Goal: Task Accomplishment & Management: Manage account settings

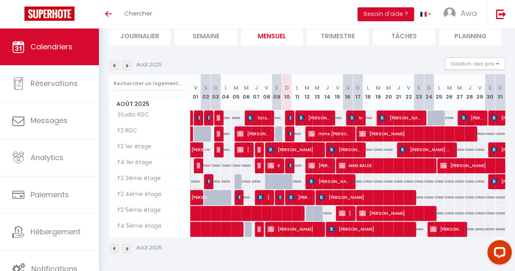
scroll to position [59, 0]
click at [288, 134] on img at bounding box center [291, 133] width 7 height 7
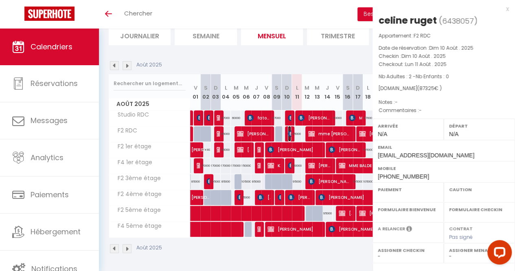
select select "KO"
select select "0"
select select "1"
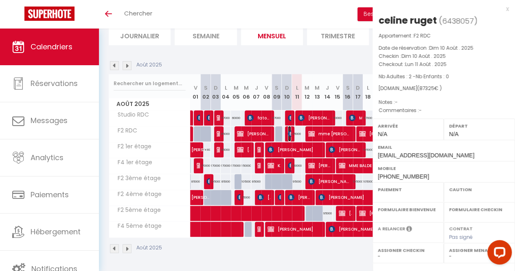
select select
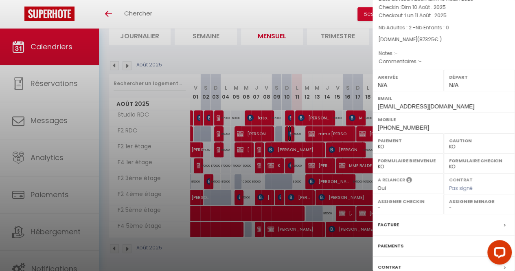
scroll to position [60, 0]
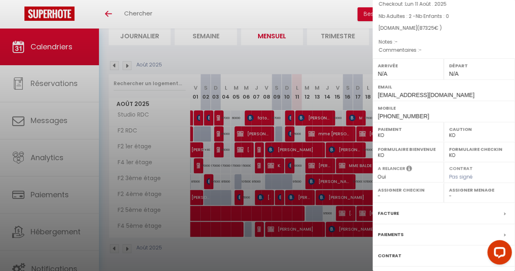
click at [408, 210] on div "Facture" at bounding box center [444, 213] width 143 height 21
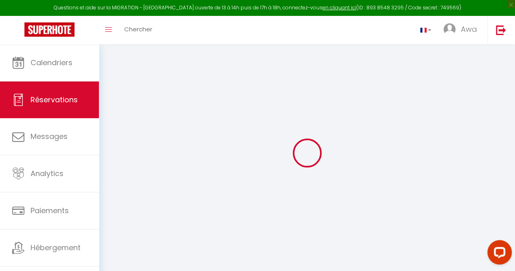
select select "cleaning"
select select "taxes"
select select
checkbox input "false"
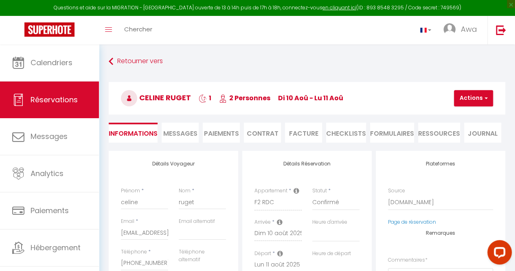
select select
checkbox input "false"
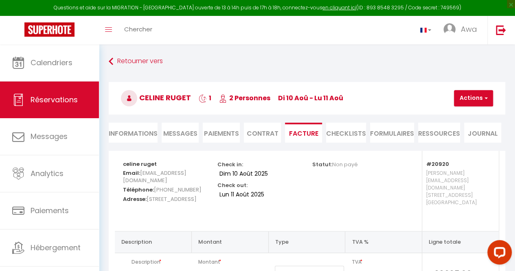
select select
click at [136, 129] on li "Informations" at bounding box center [133, 133] width 49 height 20
select select
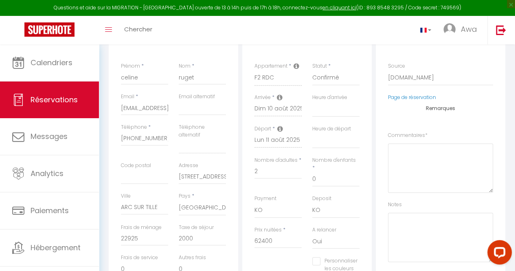
scroll to position [132, 0]
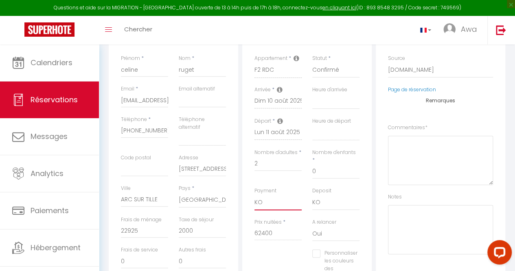
click at [264, 195] on select "OK KO" at bounding box center [278, 202] width 47 height 15
select select "12"
click at [255, 195] on select "OK KO" at bounding box center [278, 202] width 47 height 15
select select
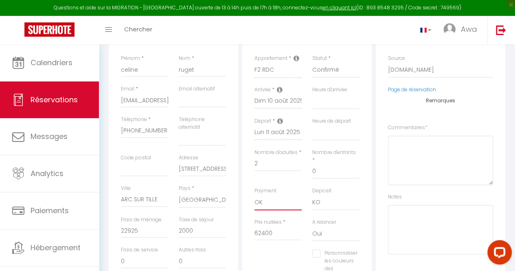
checkbox input "false"
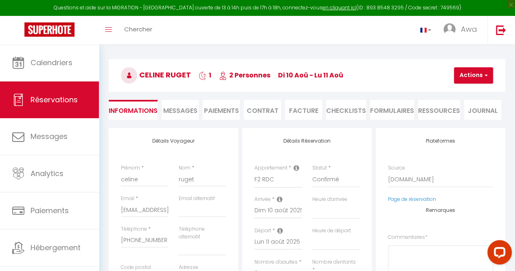
scroll to position [22, 0]
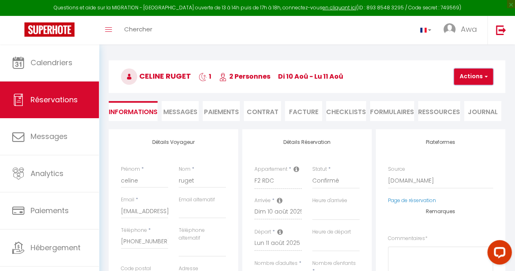
click at [476, 71] on button "Actions" at bounding box center [473, 76] width 39 height 16
click at [476, 92] on link "Enregistrer" at bounding box center [481, 94] width 64 height 11
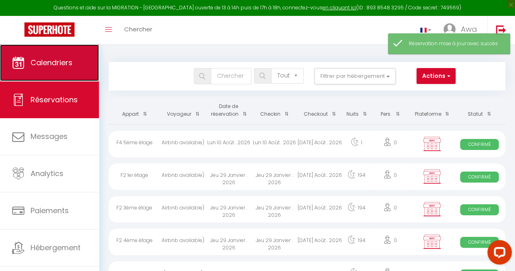
click at [51, 67] on span "Calendriers" at bounding box center [52, 62] width 42 height 10
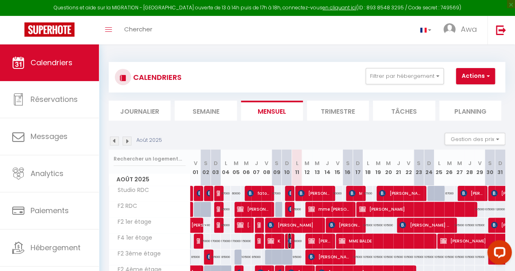
click at [288, 244] on span "[PERSON_NAME] [PERSON_NAME]" at bounding box center [289, 240] width 3 height 15
select select "KO"
select select "0"
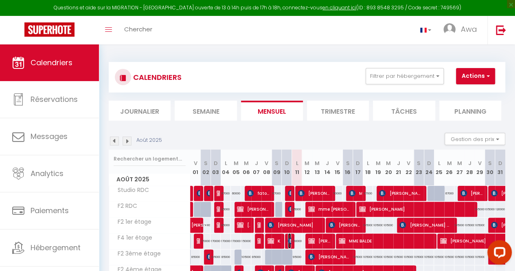
select select "1"
select select
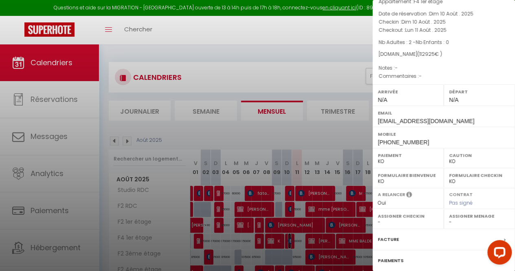
scroll to position [107, 0]
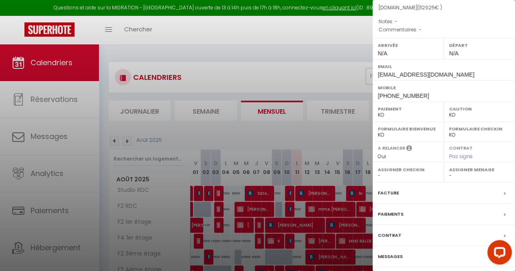
click at [423, 183] on div "Facture" at bounding box center [444, 193] width 143 height 21
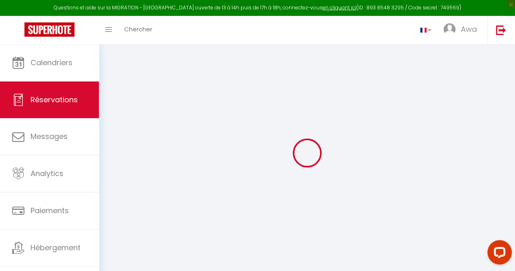
select select "cleaning"
select select "taxes"
select select
checkbox input "false"
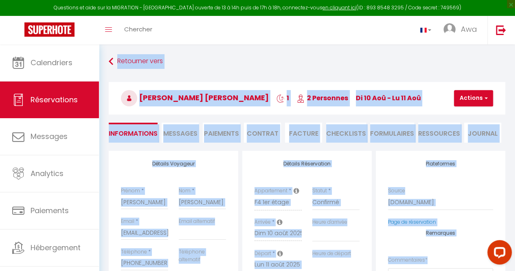
select select
checkbox input "false"
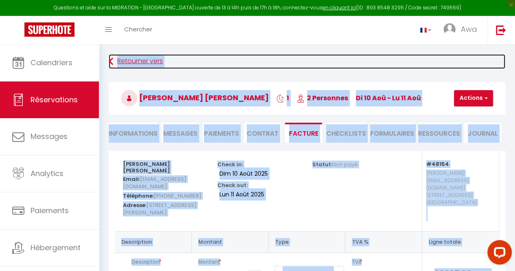
click at [235, 65] on link "Retourner vers" at bounding box center [307, 61] width 397 height 15
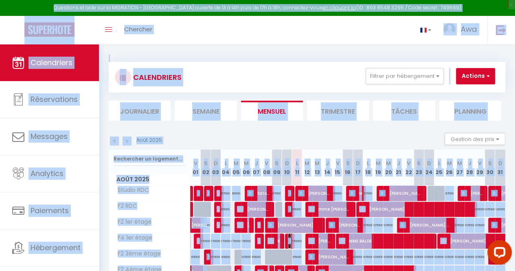
click at [288, 235] on span "[PERSON_NAME] [PERSON_NAME]" at bounding box center [289, 240] width 3 height 15
select select "KO"
select select "0"
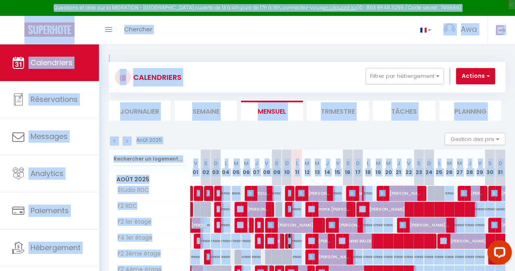
select select "1"
select select
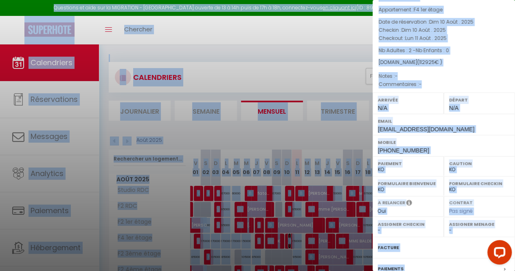
scroll to position [57, 0]
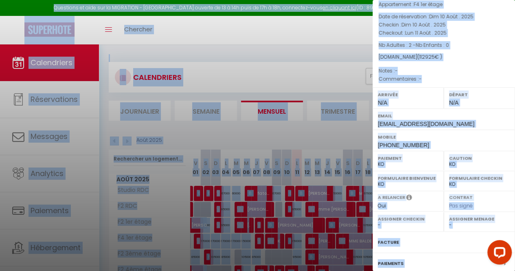
click at [409, 232] on div "Facture" at bounding box center [444, 242] width 143 height 21
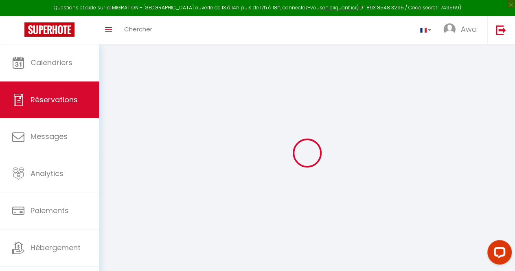
type input "[PERSON_NAME]"
type input "[EMAIL_ADDRESS][DOMAIN_NAME]"
type input "[PHONE_NUMBER]"
type input "[STREET_ADDRESS][PERSON_NAME]"
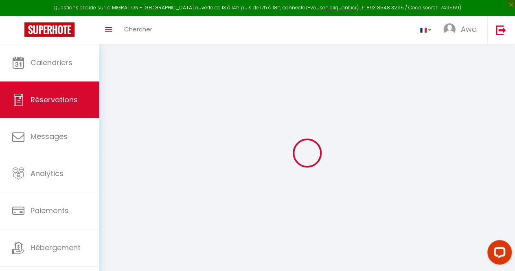
type input "Tinqueux"
select select "FR"
type input "19966"
select select "48154"
select select "1"
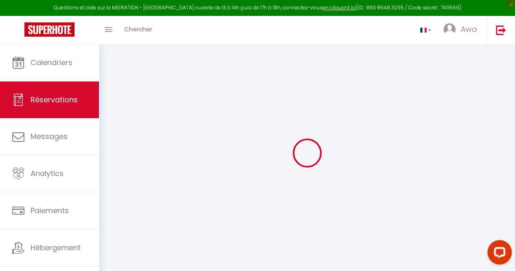
select select
type input "2"
select select "10"
select select
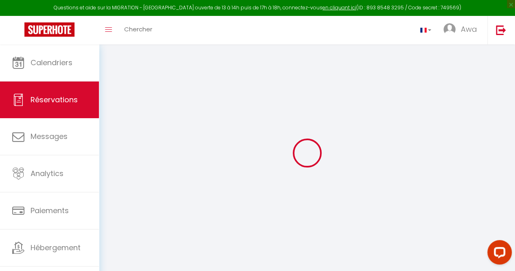
select select "2"
type input "0"
select select
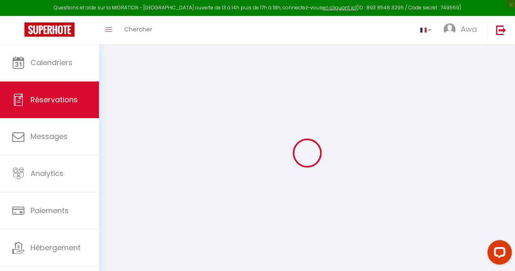
select select
select select "14"
select select
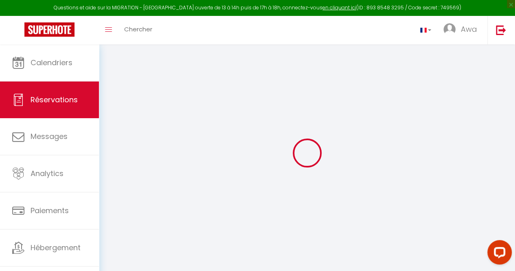
select select
checkbox input "false"
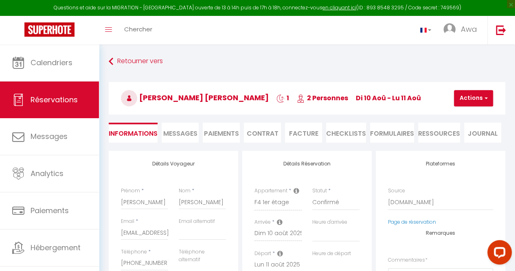
select select
checkbox input "false"
type input "22925"
type input "2000"
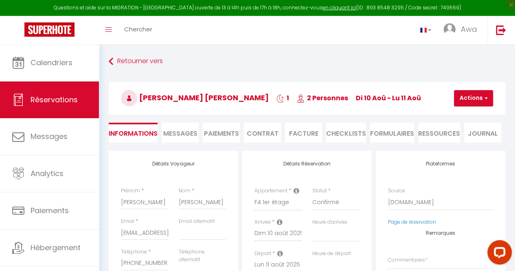
select select
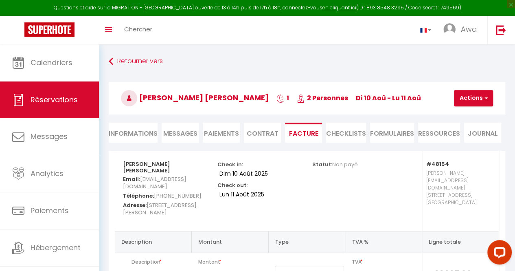
select select
click at [132, 125] on li "Informations" at bounding box center [133, 133] width 49 height 20
select select
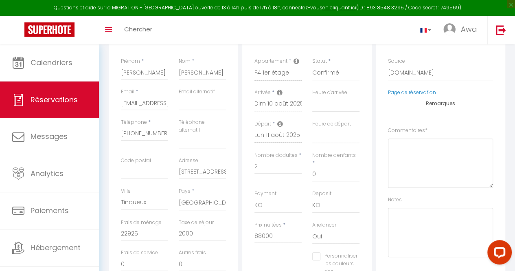
scroll to position [138, 0]
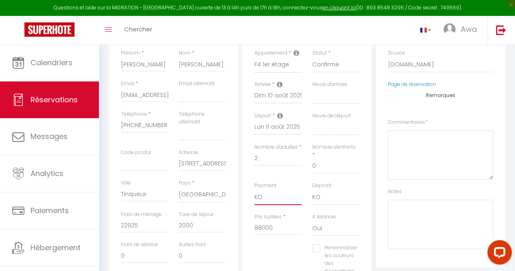
click at [277, 189] on select "OK KO" at bounding box center [278, 196] width 47 height 15
select select "12"
click at [255, 189] on select "OK KO" at bounding box center [278, 196] width 47 height 15
select select
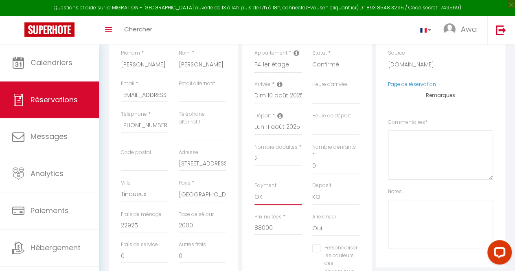
checkbox input "false"
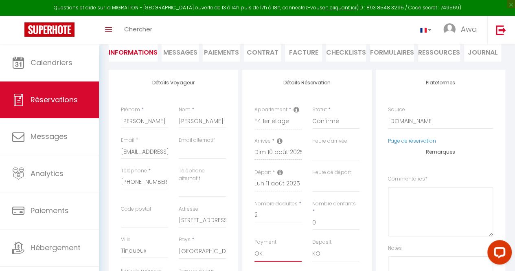
scroll to position [0, 0]
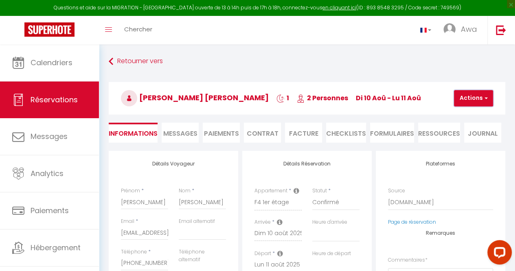
click at [482, 95] on button "Actions" at bounding box center [473, 98] width 39 height 16
click at [480, 112] on link "Enregistrer" at bounding box center [481, 116] width 64 height 11
select select "not_cancelled"
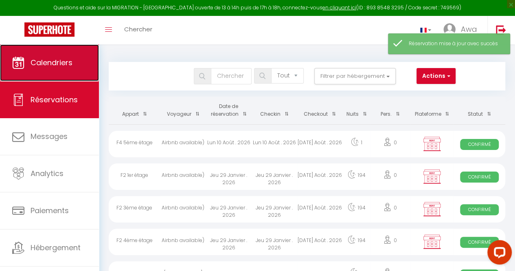
click at [75, 69] on link "Calendriers" at bounding box center [49, 62] width 99 height 37
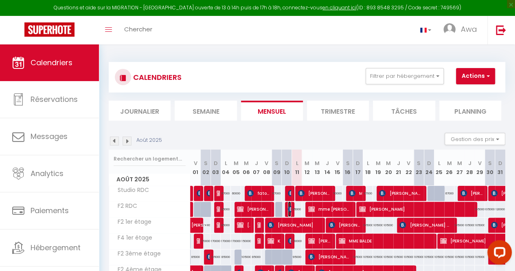
click at [288, 208] on img at bounding box center [291, 209] width 7 height 7
select select "OK"
select select "KO"
select select "0"
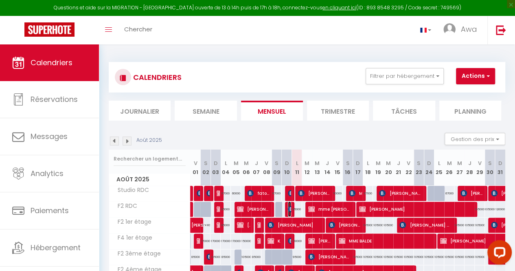
select select "1"
select select
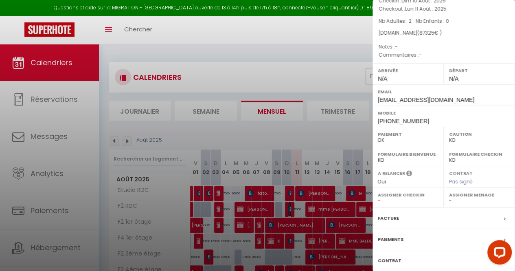
scroll to position [72, 0]
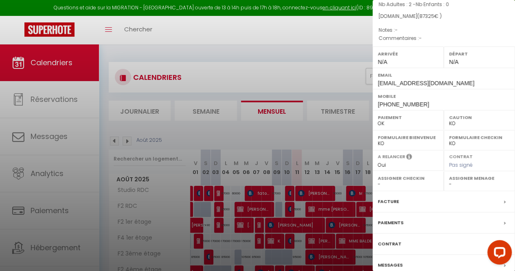
click at [408, 204] on div "Facture" at bounding box center [444, 201] width 143 height 21
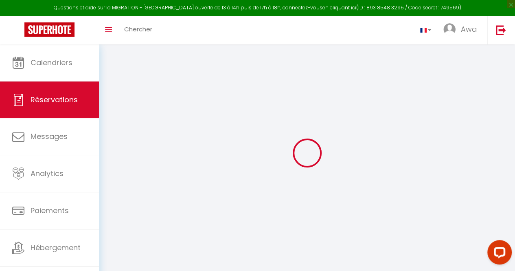
select select "cleaning"
select select "taxes"
select select
checkbox input "false"
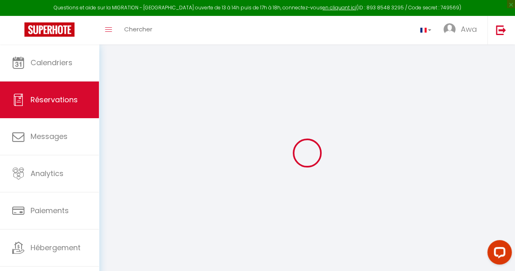
select select
checkbox input "false"
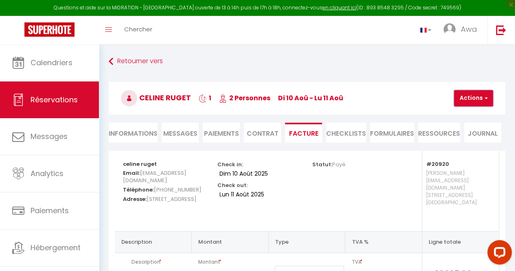
click at [481, 93] on button "Actions" at bounding box center [473, 98] width 39 height 16
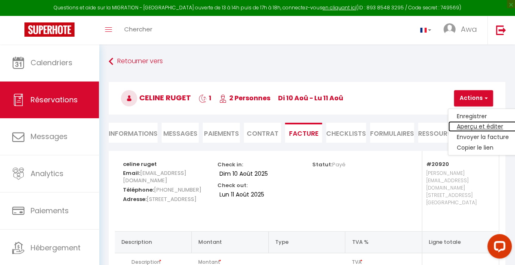
click at [486, 126] on link "Aperçu et éditer" at bounding box center [483, 126] width 68 height 11
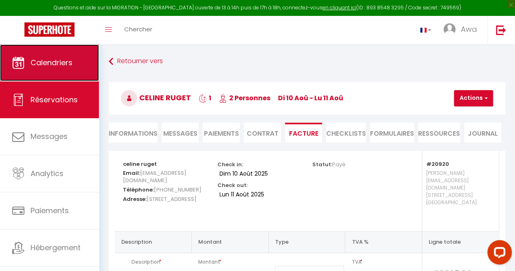
click at [60, 67] on span "Calendriers" at bounding box center [52, 62] width 42 height 10
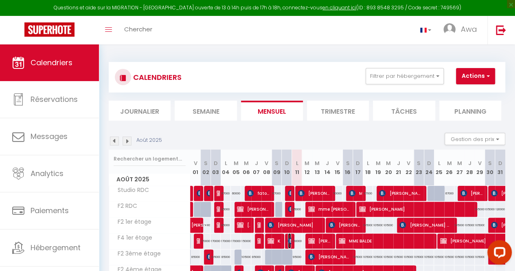
click at [288, 238] on img at bounding box center [291, 241] width 7 height 7
select select "OK"
select select "KO"
select select "0"
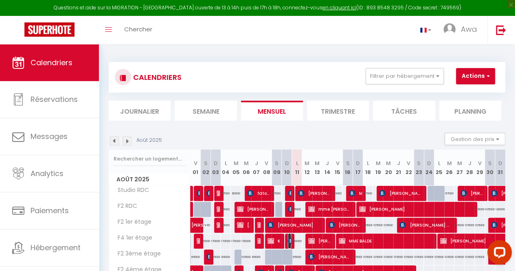
select select "1"
select select
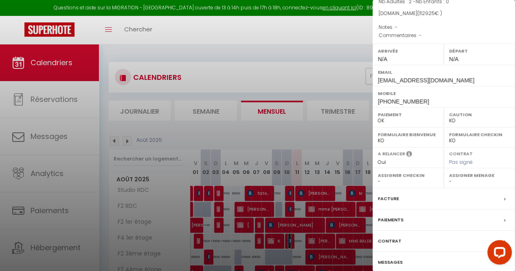
scroll to position [103, 0]
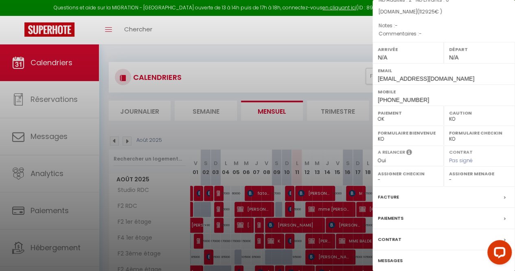
click at [411, 187] on div "Facture" at bounding box center [444, 197] width 143 height 21
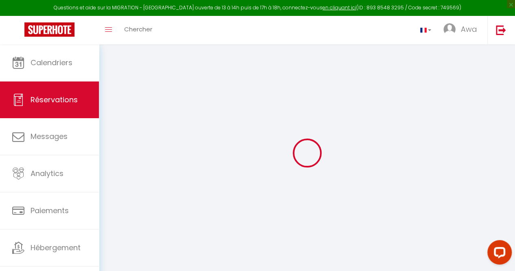
select select "cleaning"
select select "taxes"
select select
checkbox input "false"
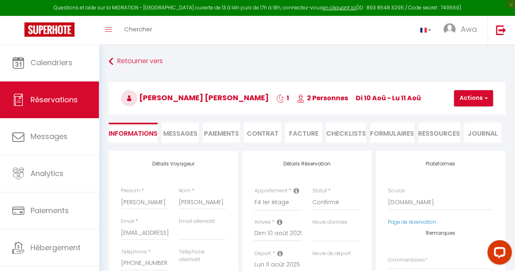
select select
checkbox input "false"
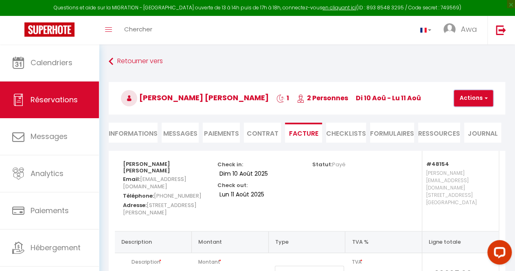
click at [477, 99] on button "Actions" at bounding box center [473, 98] width 39 height 16
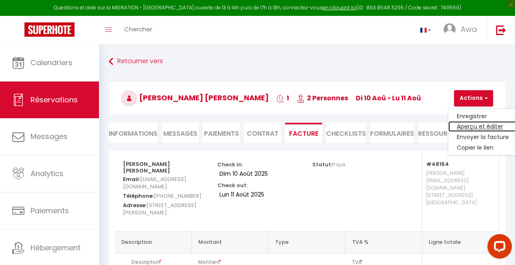
click at [485, 123] on link "Aperçu et éditer" at bounding box center [483, 126] width 68 height 11
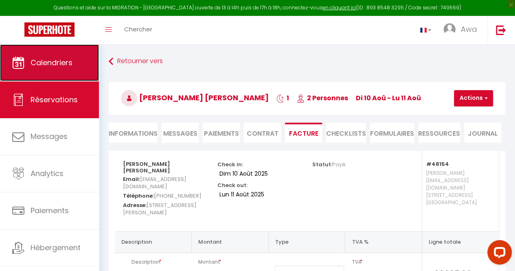
click at [68, 70] on link "Calendriers" at bounding box center [49, 62] width 99 height 37
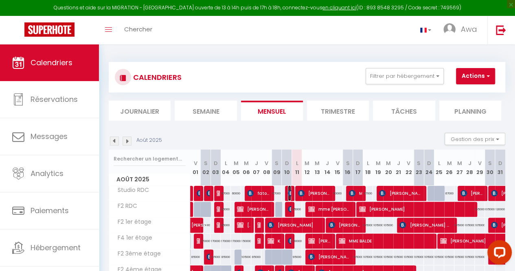
click at [288, 194] on img at bounding box center [291, 193] width 7 height 7
select select "KO"
select select "0"
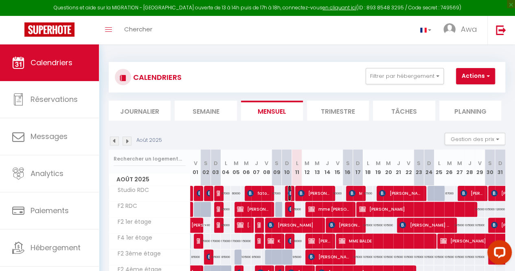
select select "1"
select select
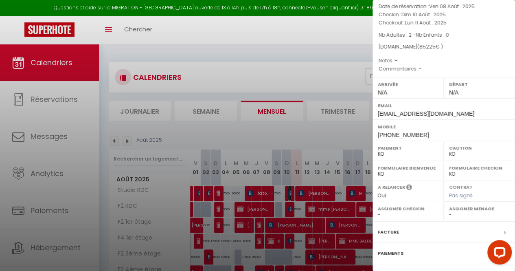
scroll to position [76, 0]
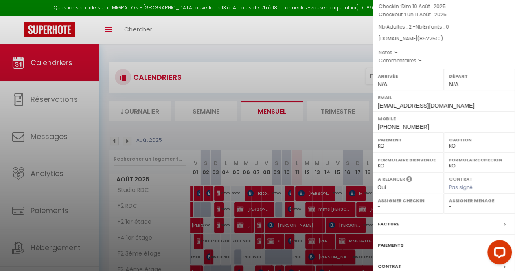
click at [410, 213] on div "Facture" at bounding box center [444, 223] width 143 height 21
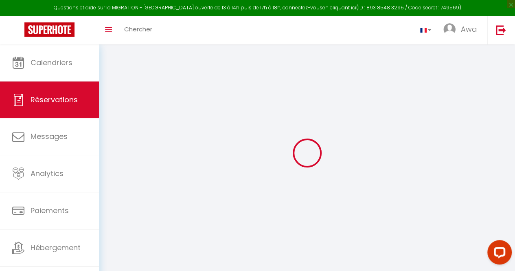
type input "[PERSON_NAME]"
type input "Ngom"
type input "[EMAIL_ADDRESS][DOMAIN_NAME]"
type input "[PHONE_NUMBER]"
type input "Dakze"
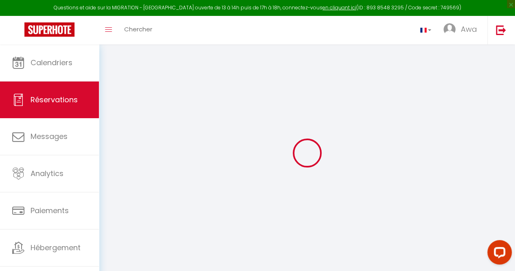
type input "[GEOGRAPHIC_DATA]"
select select "SN"
type input "14980"
select select "20900"
select select "1"
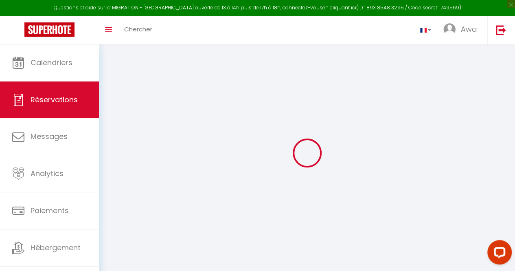
select select
type input "2"
select select "10"
select select
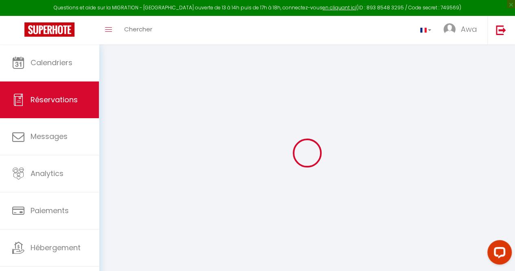
select select "2"
type input "0"
select select
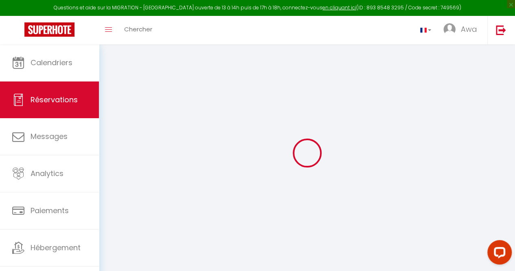
select select
select select "14"
select select
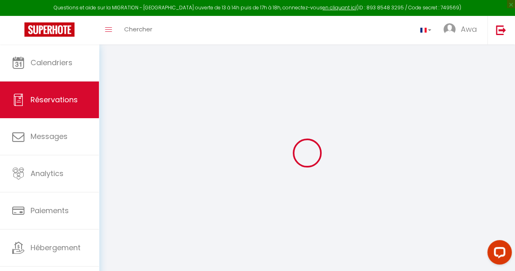
select select
checkbox input "false"
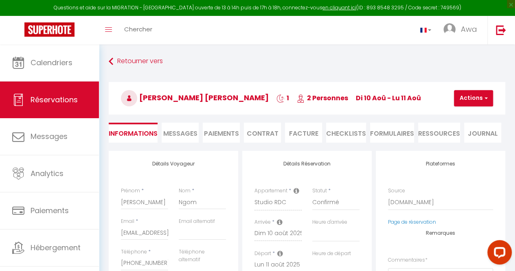
select select
checkbox input "false"
type input "22925"
type input "2000"
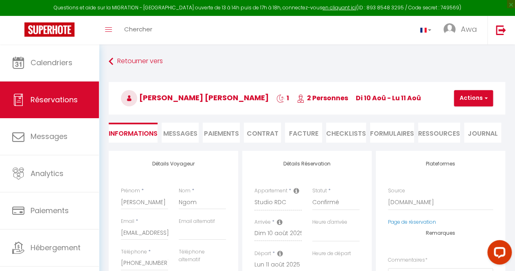
select select
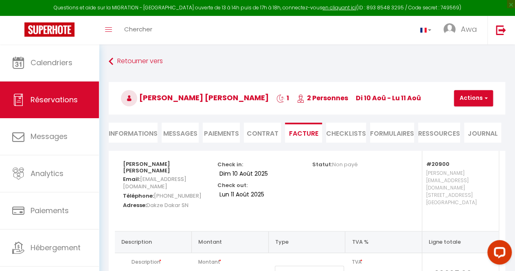
select select
click at [142, 136] on li "Informations" at bounding box center [133, 133] width 49 height 20
select select
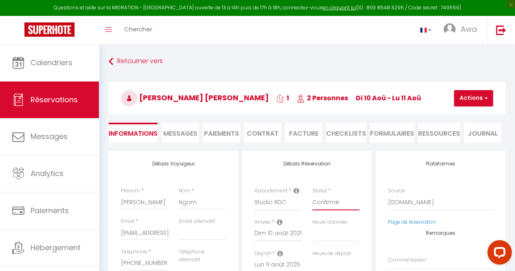
click at [322, 205] on select "Confirmé Non Confirmé [PERSON_NAME] par le voyageur No Show Request" at bounding box center [335, 202] width 47 height 15
select select "3"
click at [312, 195] on select "Confirmé Non Confirmé [PERSON_NAME] par le voyageur No Show Request" at bounding box center [335, 202] width 47 height 15
select select
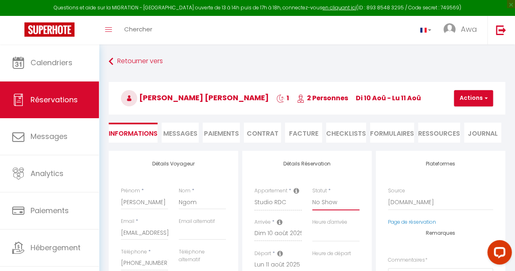
checkbox input "false"
click at [475, 97] on button "Actions" at bounding box center [473, 98] width 39 height 16
click at [472, 114] on link "Enregistrer" at bounding box center [481, 116] width 64 height 11
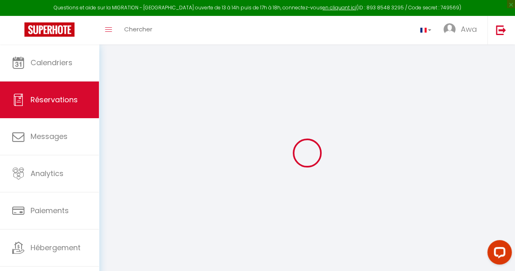
select select "not_cancelled"
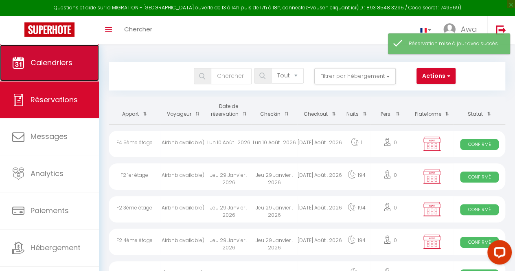
click at [68, 53] on link "Calendriers" at bounding box center [49, 62] width 99 height 37
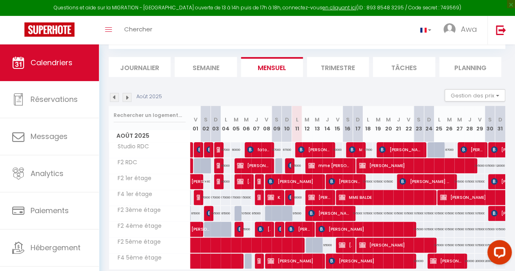
scroll to position [38, 0]
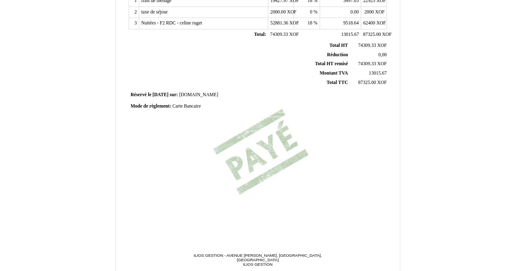
scroll to position [220, 0]
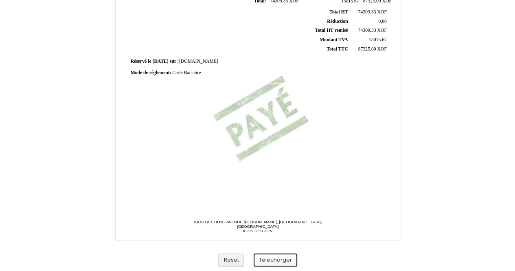
click at [284, 262] on button "Télécharger" at bounding box center [276, 259] width 44 height 13
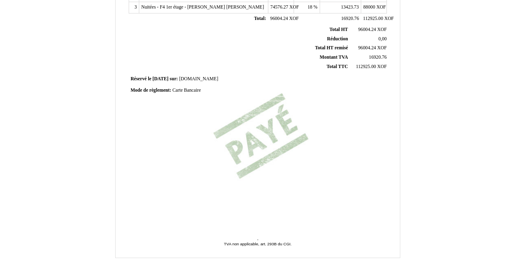
scroll to position [220, 0]
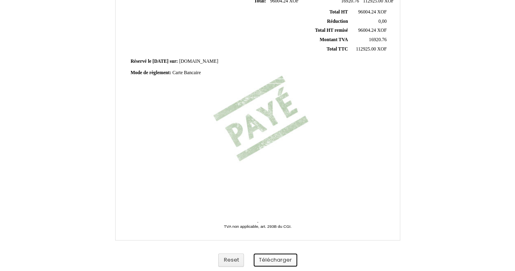
click at [283, 262] on button "Télécharger" at bounding box center [276, 259] width 44 height 13
